Goal: Task Accomplishment & Management: Use online tool/utility

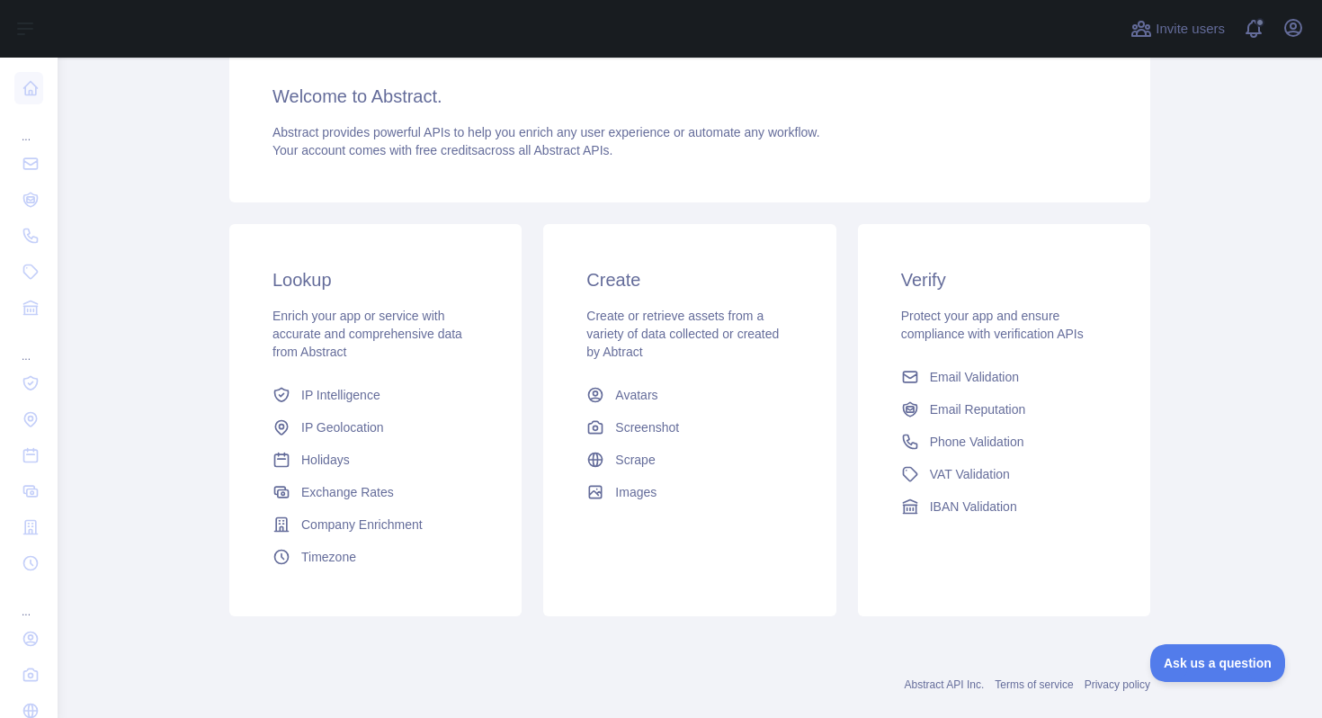
scroll to position [230, 0]
click at [990, 381] on span "Email Validation" at bounding box center [974, 376] width 89 height 18
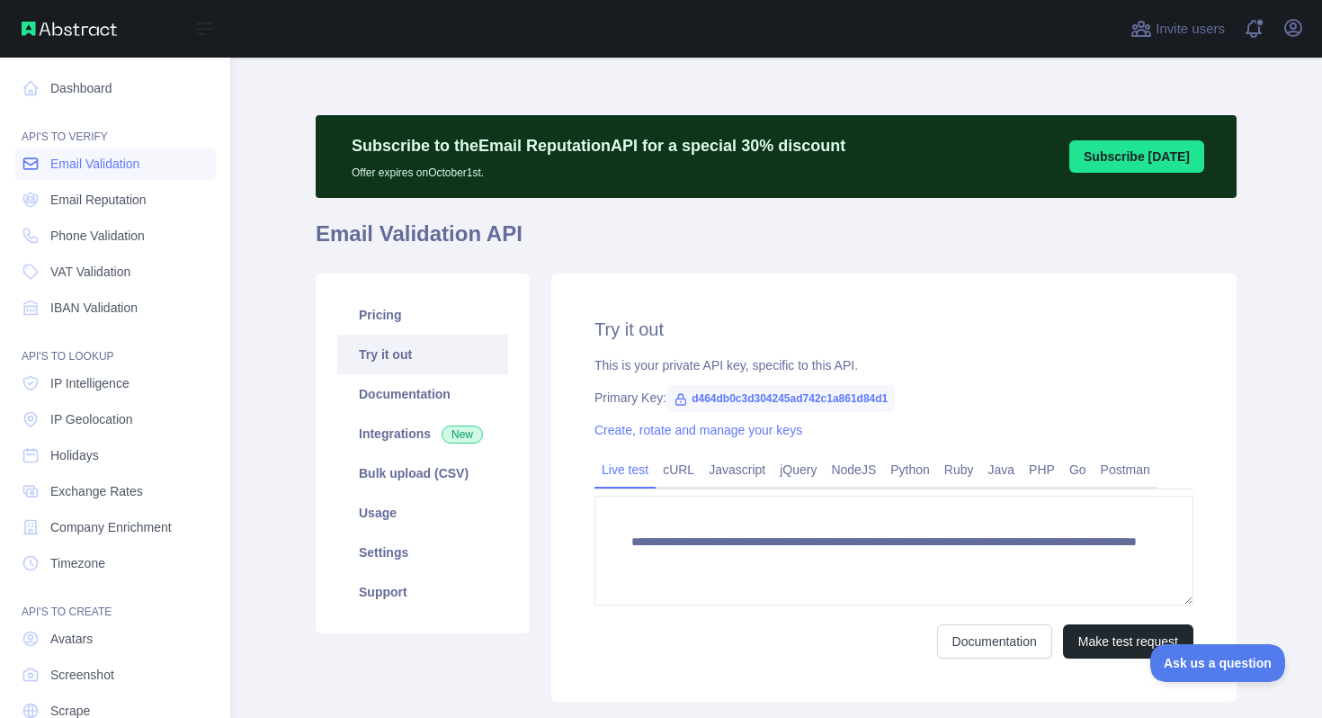
click at [135, 158] on span "Email Validation" at bounding box center [94, 164] width 89 height 18
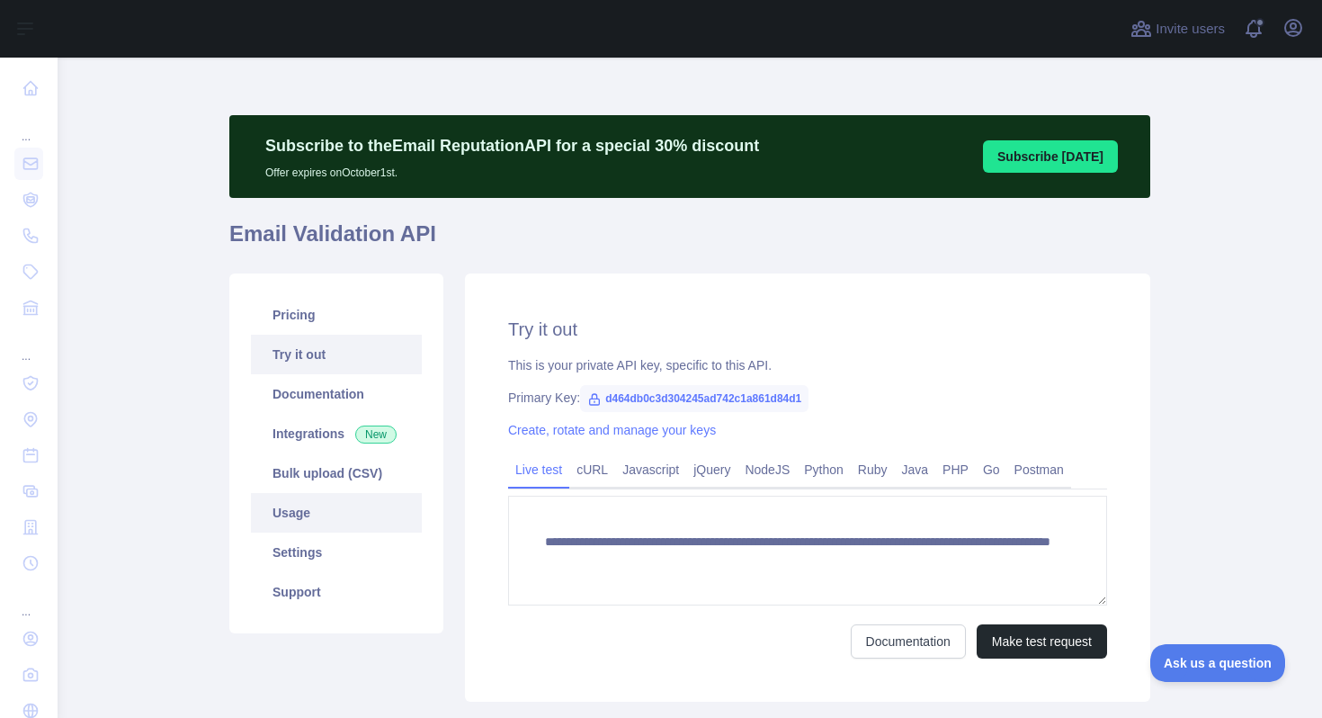
click at [300, 506] on link "Usage" at bounding box center [336, 513] width 171 height 40
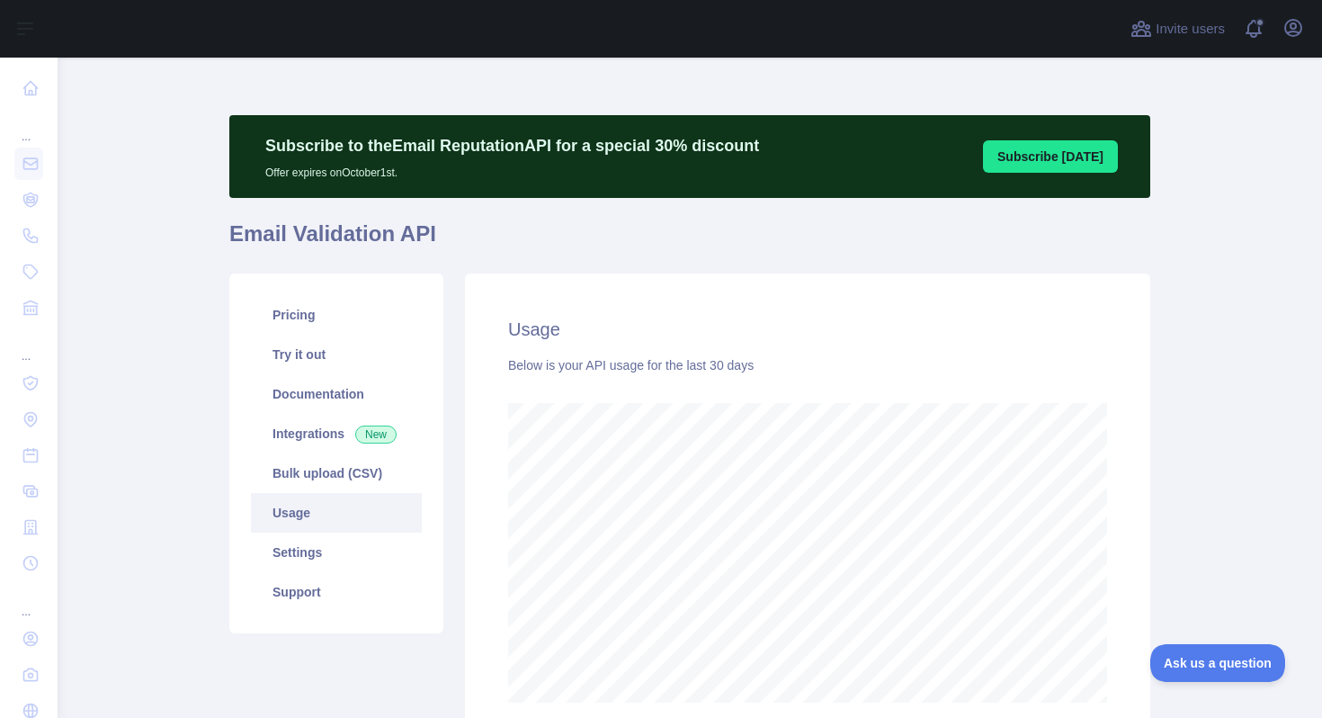
scroll to position [660, 1251]
click at [300, 543] on link "Settings" at bounding box center [336, 553] width 171 height 40
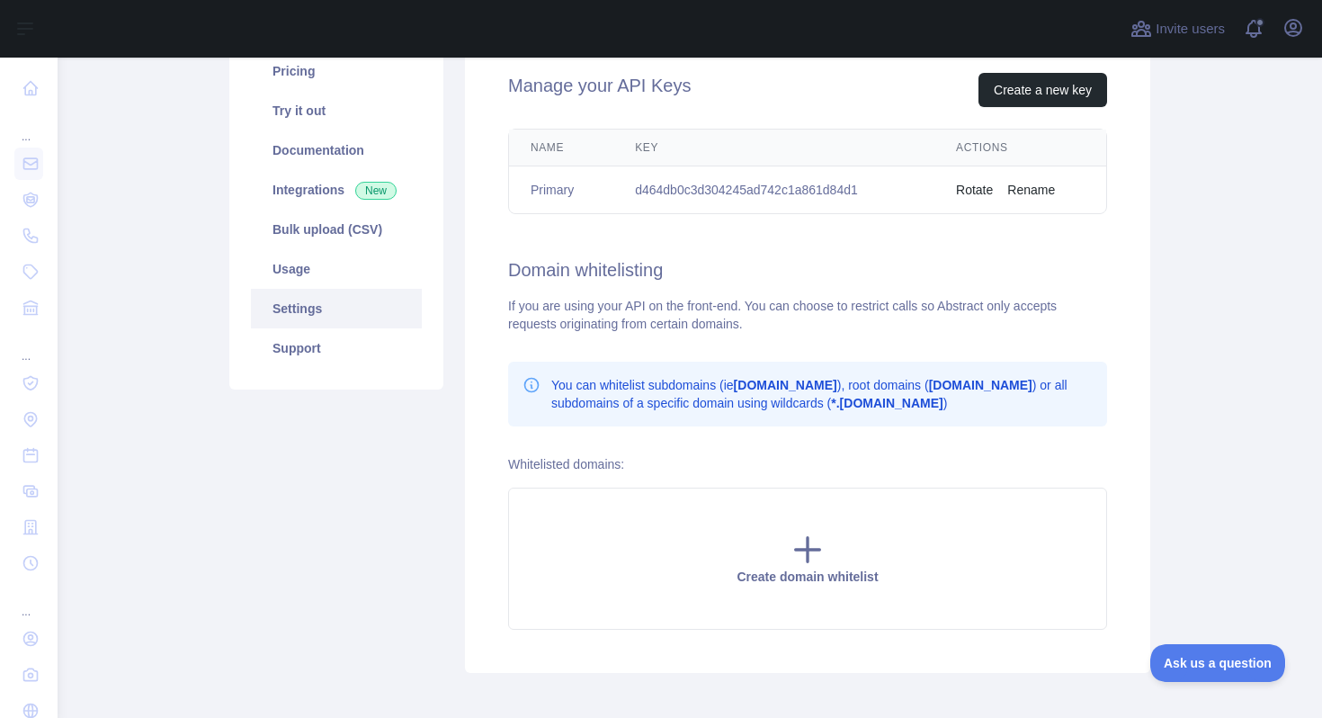
scroll to position [245, 0]
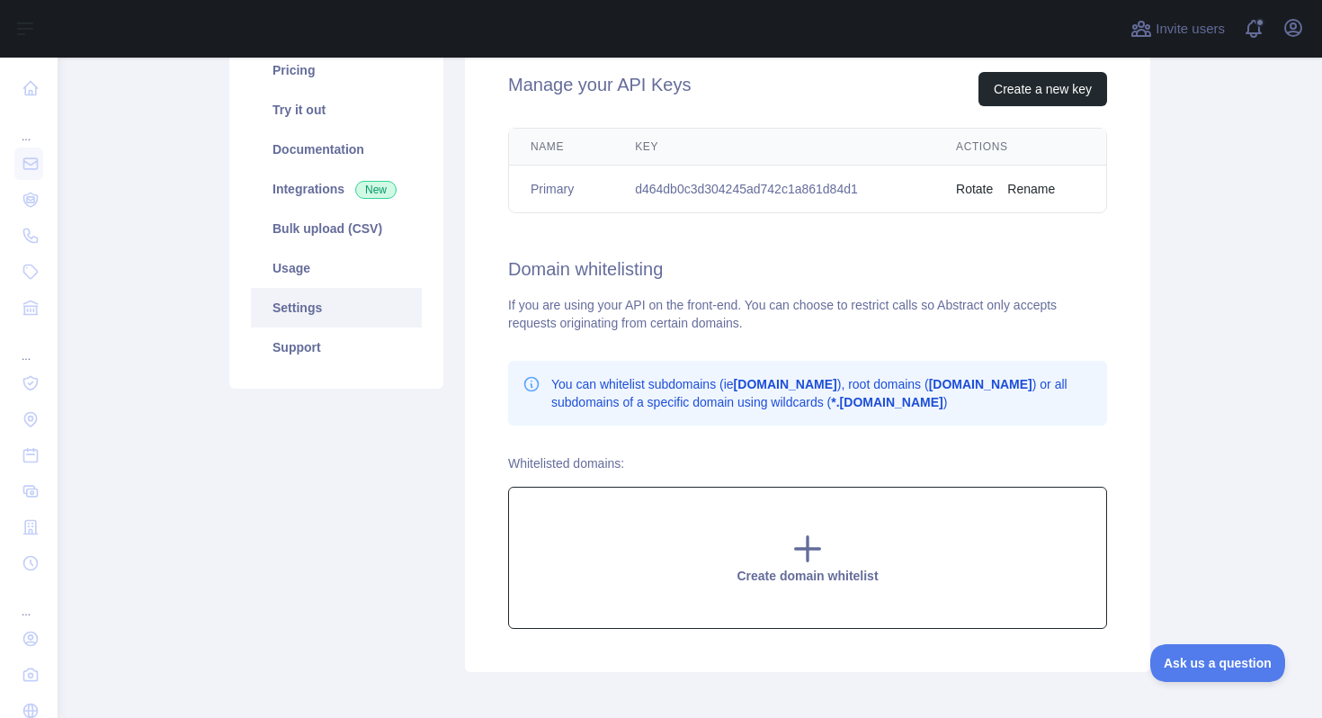
click at [802, 554] on icon at bounding box center [808, 549] width 24 height 24
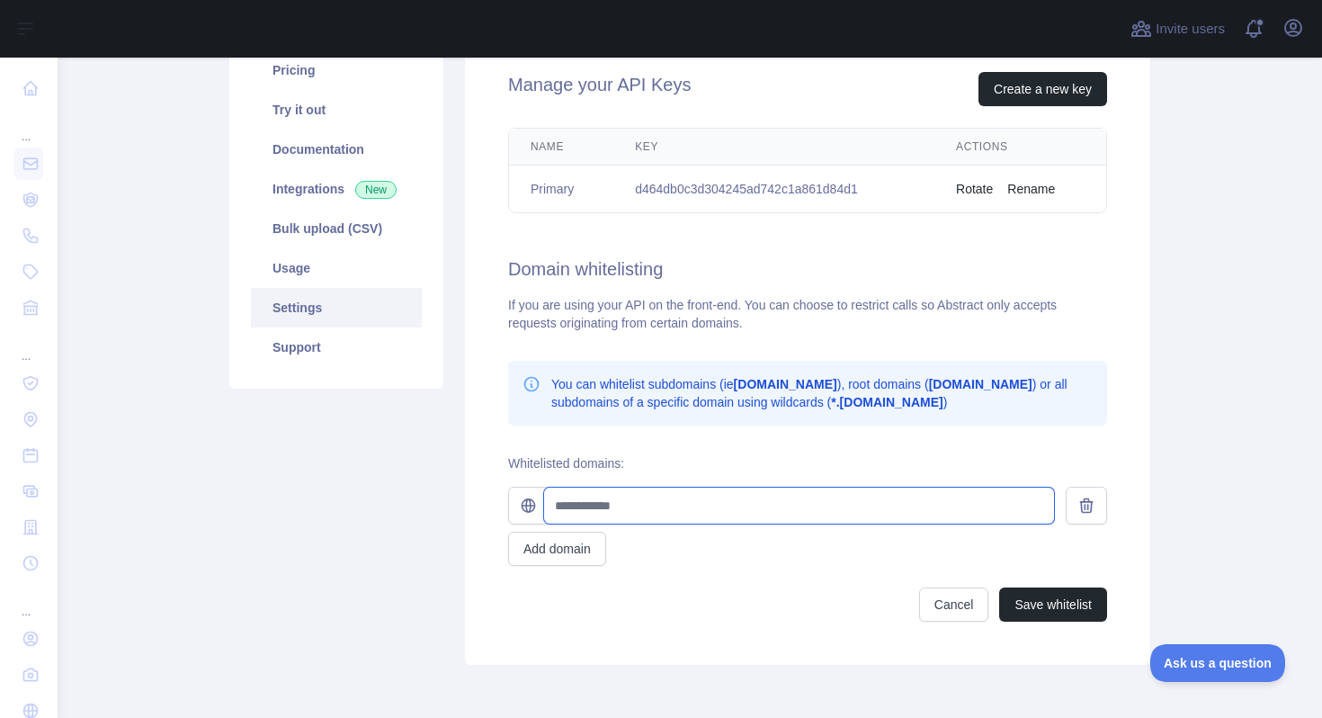
click at [650, 506] on input "text" at bounding box center [799, 506] width 510 height 36
type input "**********"
click at [405, 553] on div "Pricing Try it out Documentation Integrations New Bulk upload (CSV) Usage Setti…" at bounding box center [337, 347] width 236 height 636
click at [758, 325] on div "If you are using your API on the front-end. You can choose to restrict calls so…" at bounding box center [807, 314] width 599 height 36
click at [1085, 499] on icon at bounding box center [1087, 506] width 18 height 18
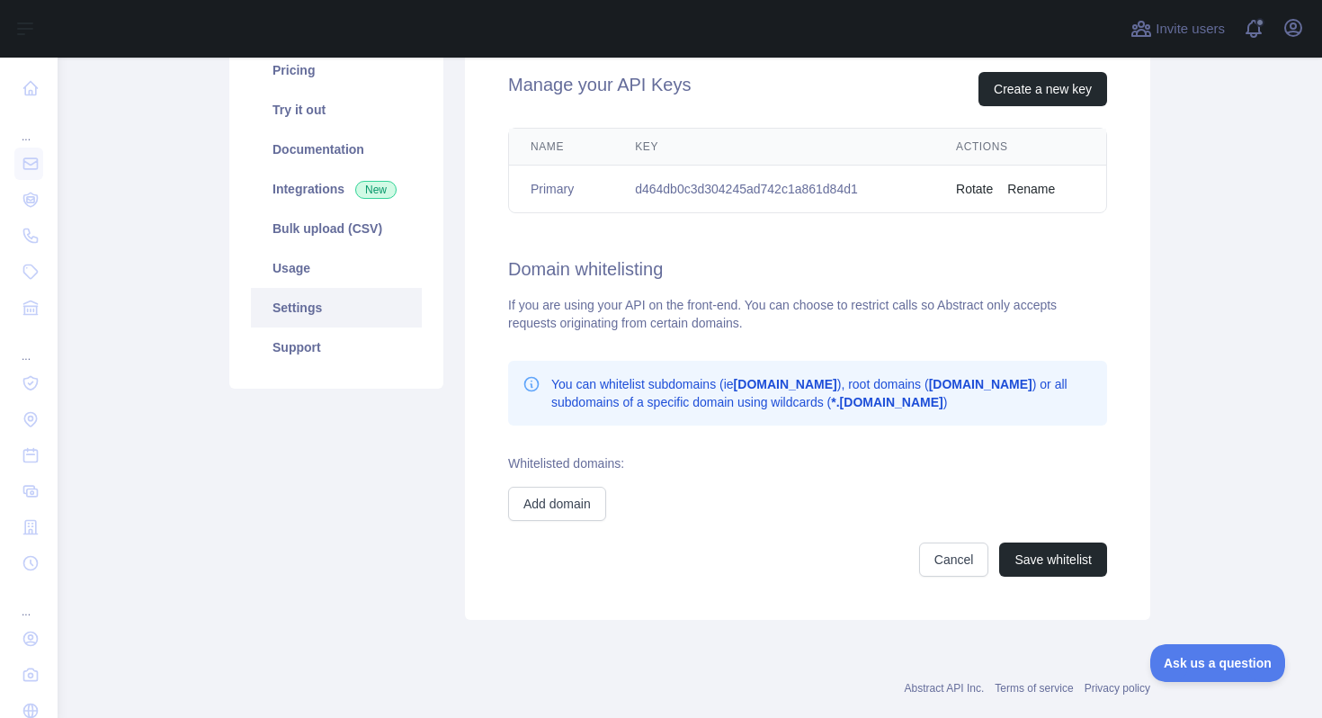
click at [860, 393] on p "You can whitelist subdomains (ie [DOMAIN_NAME] ), root domains ( [DOMAIN_NAME] …" at bounding box center [822, 393] width 542 height 36
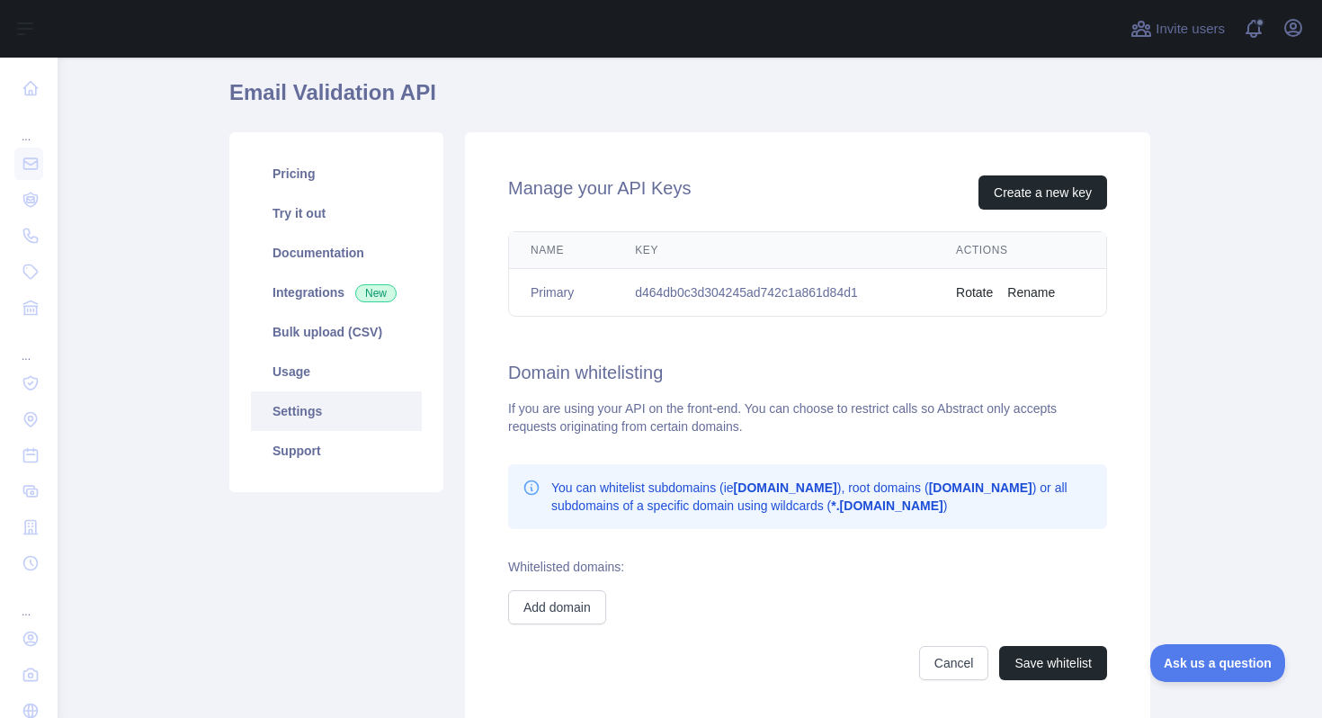
scroll to position [135, 0]
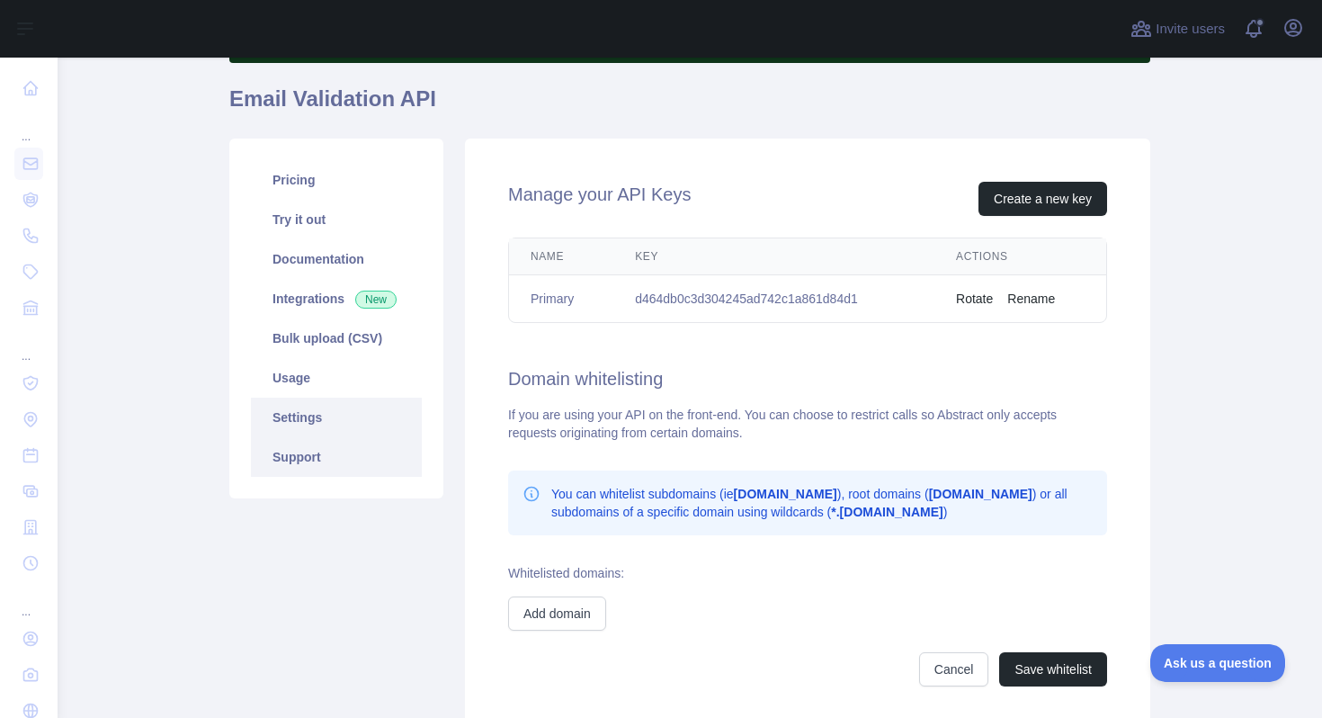
click at [287, 452] on link "Support" at bounding box center [336, 457] width 171 height 40
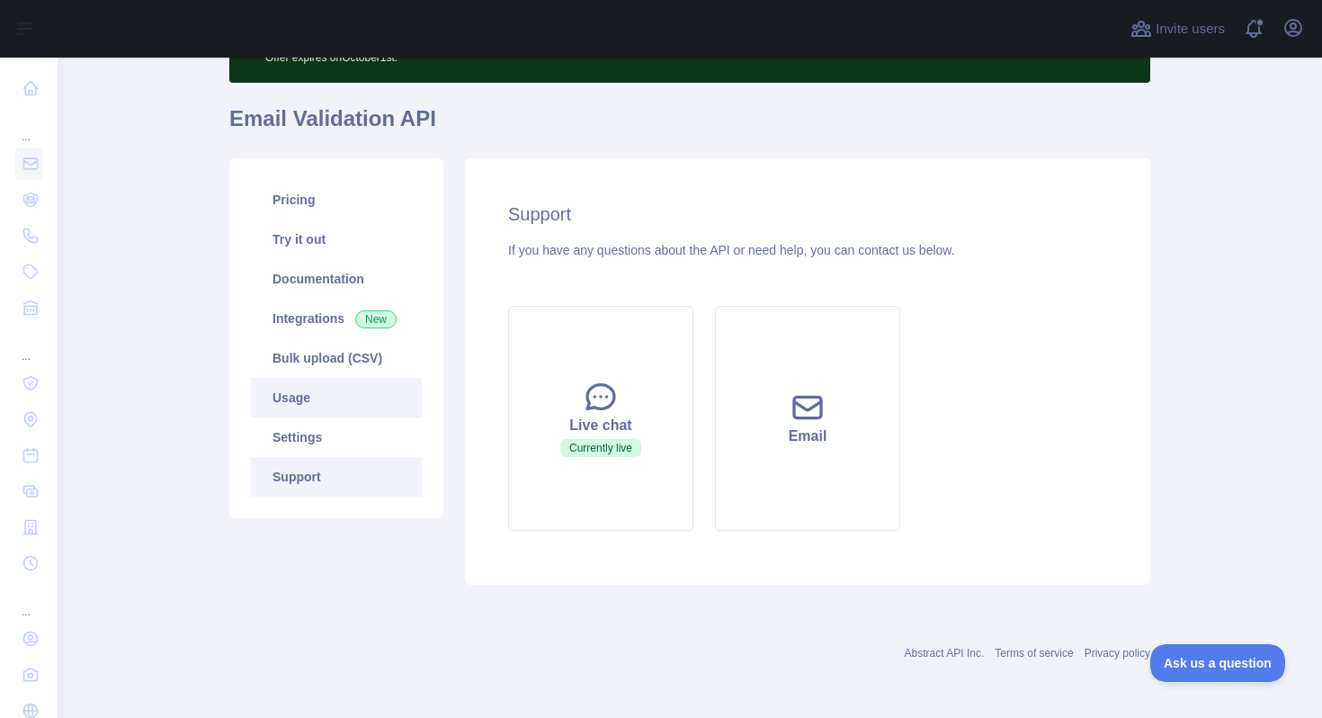
click at [368, 393] on link "Usage" at bounding box center [336, 398] width 171 height 40
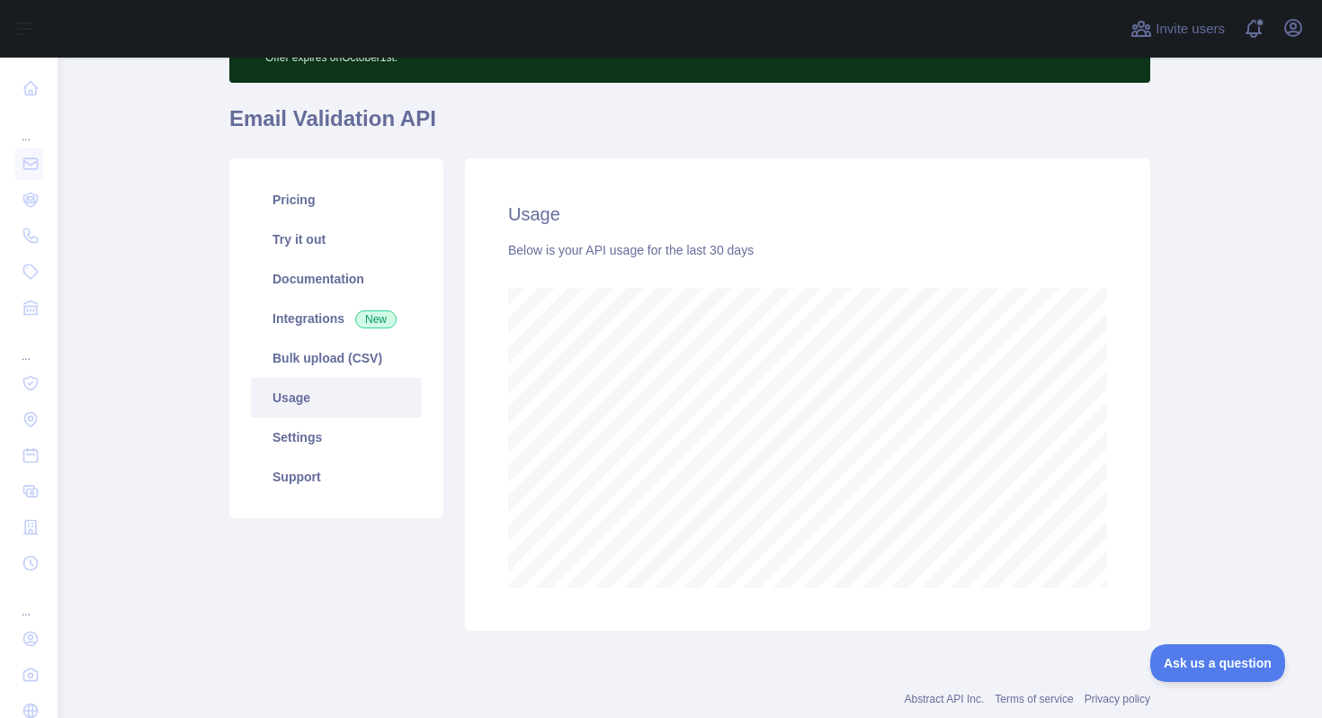
scroll to position [660, 1251]
click at [357, 369] on link "Bulk upload (CSV)" at bounding box center [336, 358] width 171 height 40
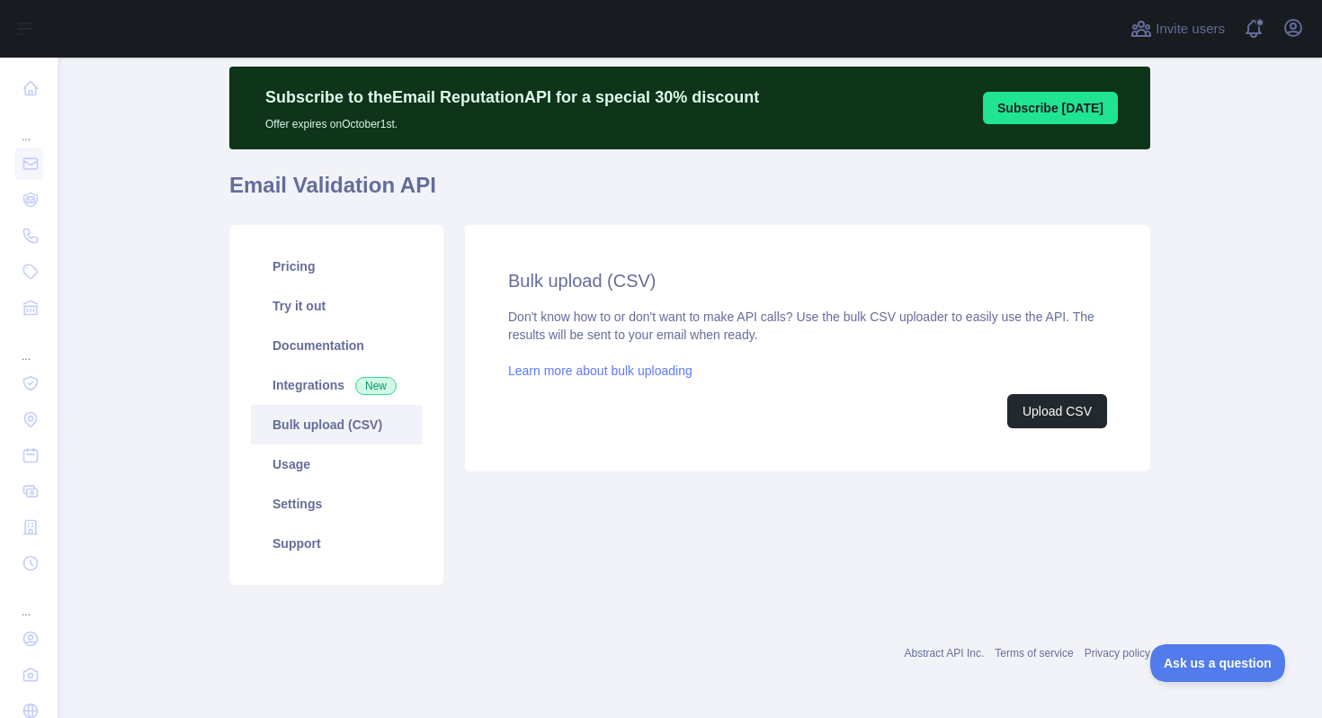
scroll to position [49, 0]
click at [331, 300] on link "Try it out" at bounding box center [336, 306] width 171 height 40
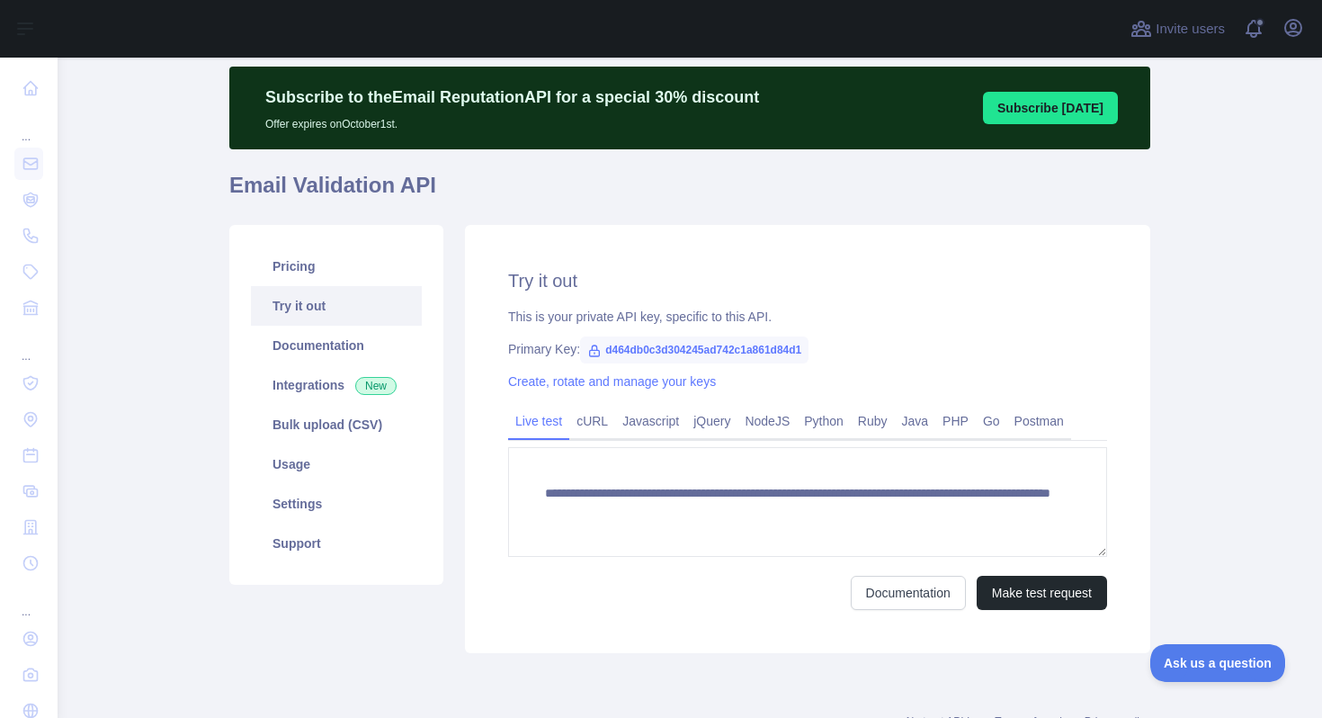
scroll to position [50, 0]
